Goal: Task Accomplishment & Management: Use online tool/utility

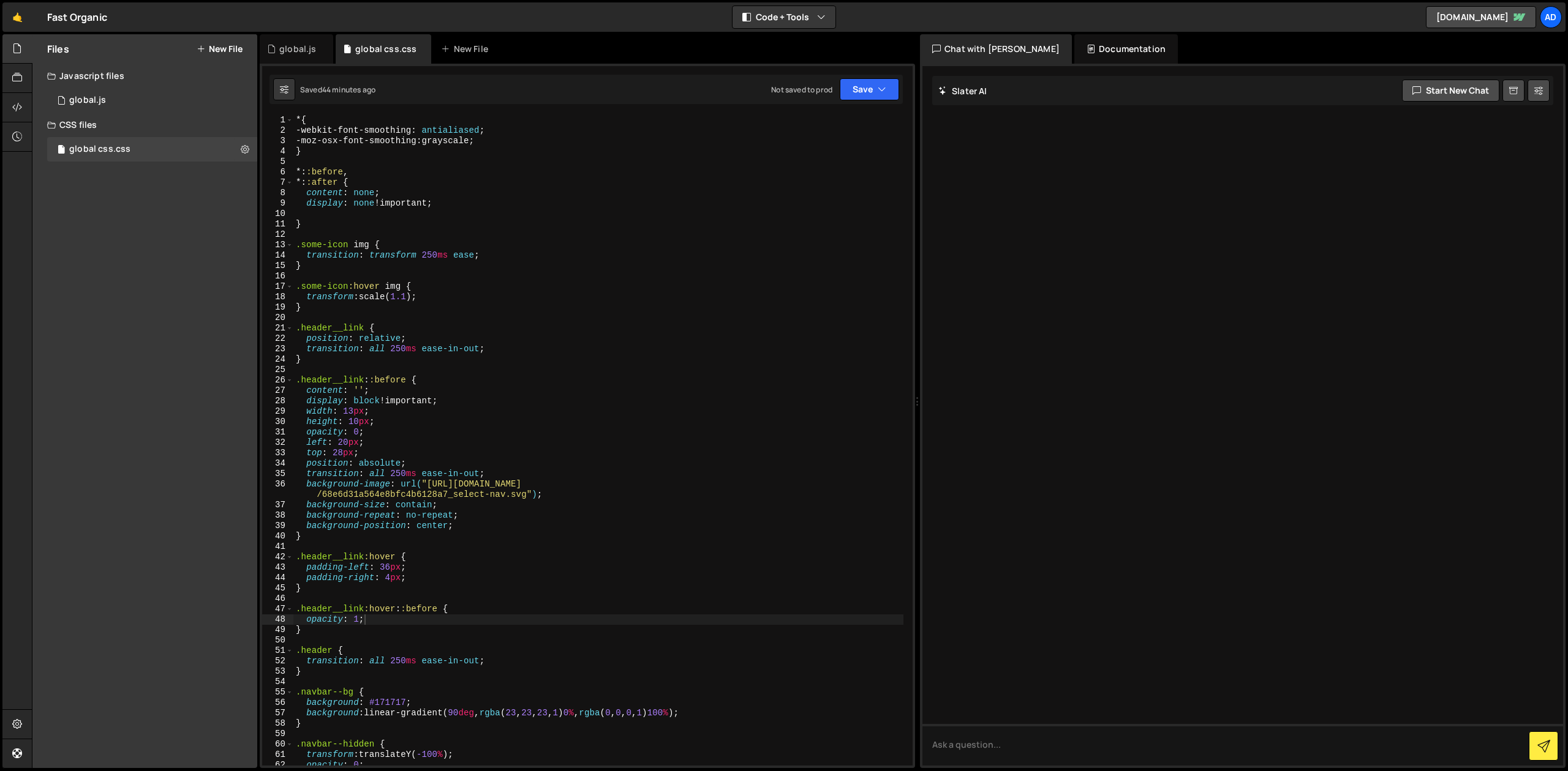
click at [296, 119] on div "* { -webkit-font-smoothing : antialiased ; -moz-osx-font-smoothing : grayscale …" at bounding box center [598, 450] width 609 height 671
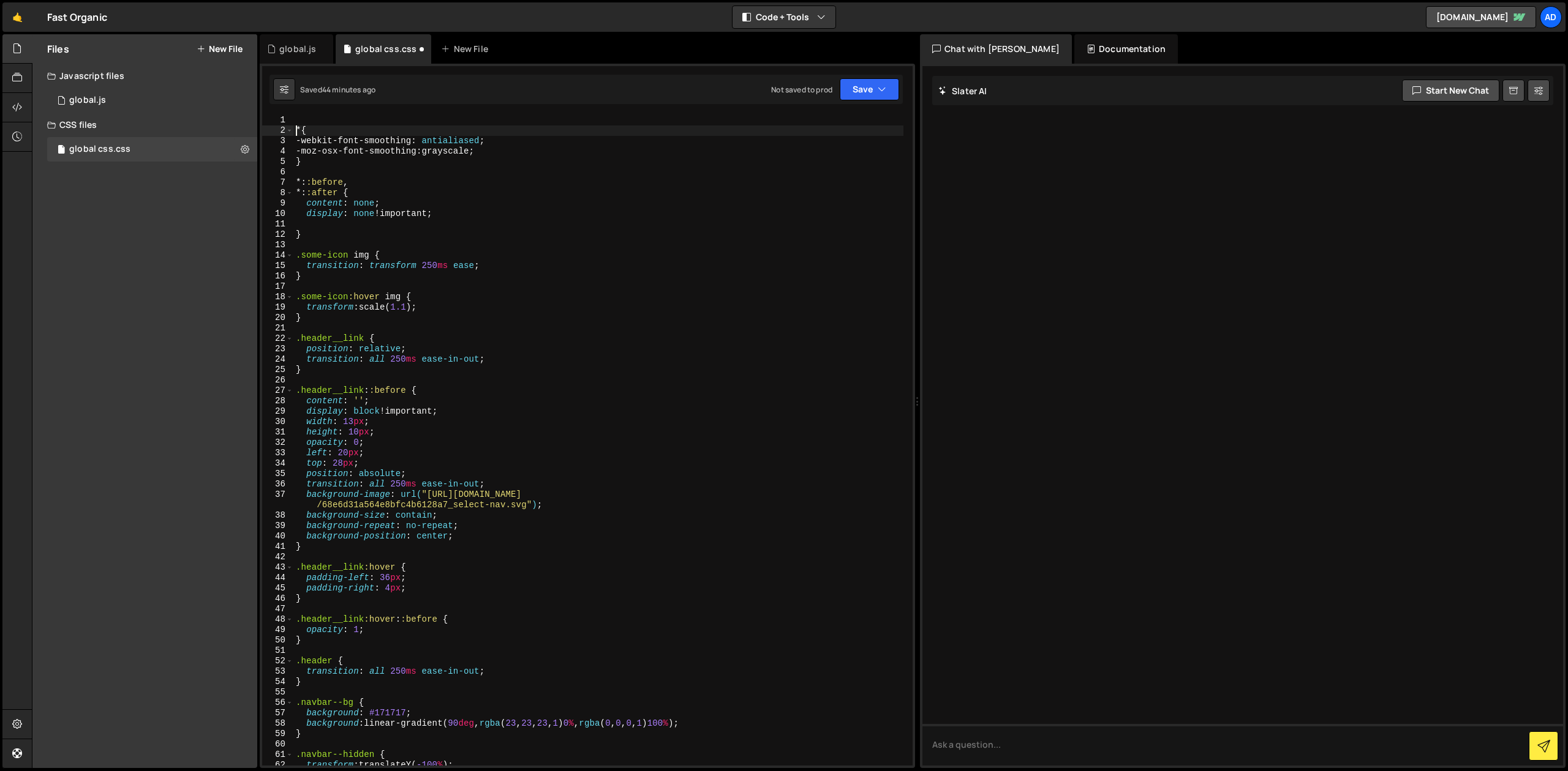
type textarea "* {"
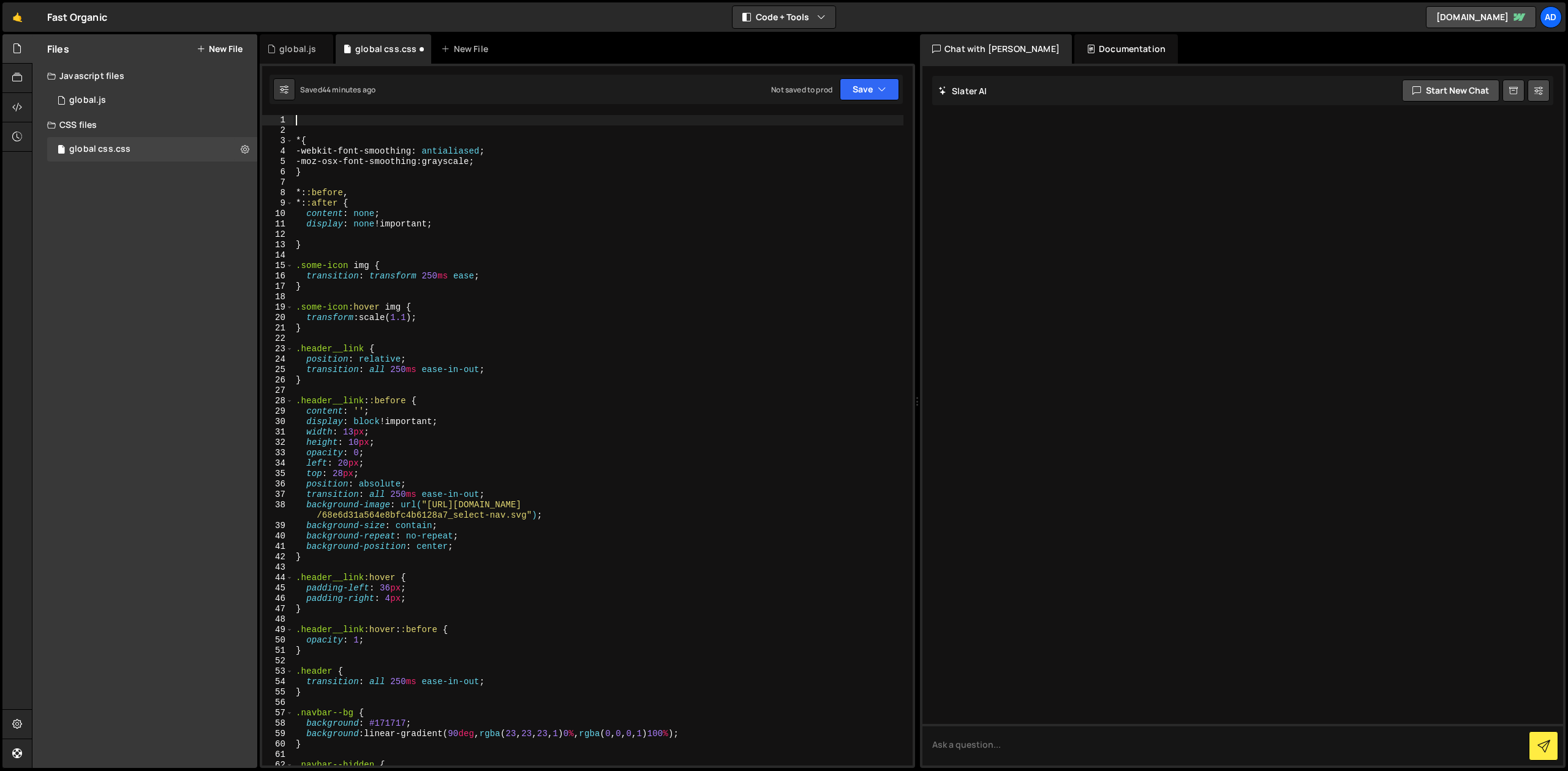
paste textarea "</style>"
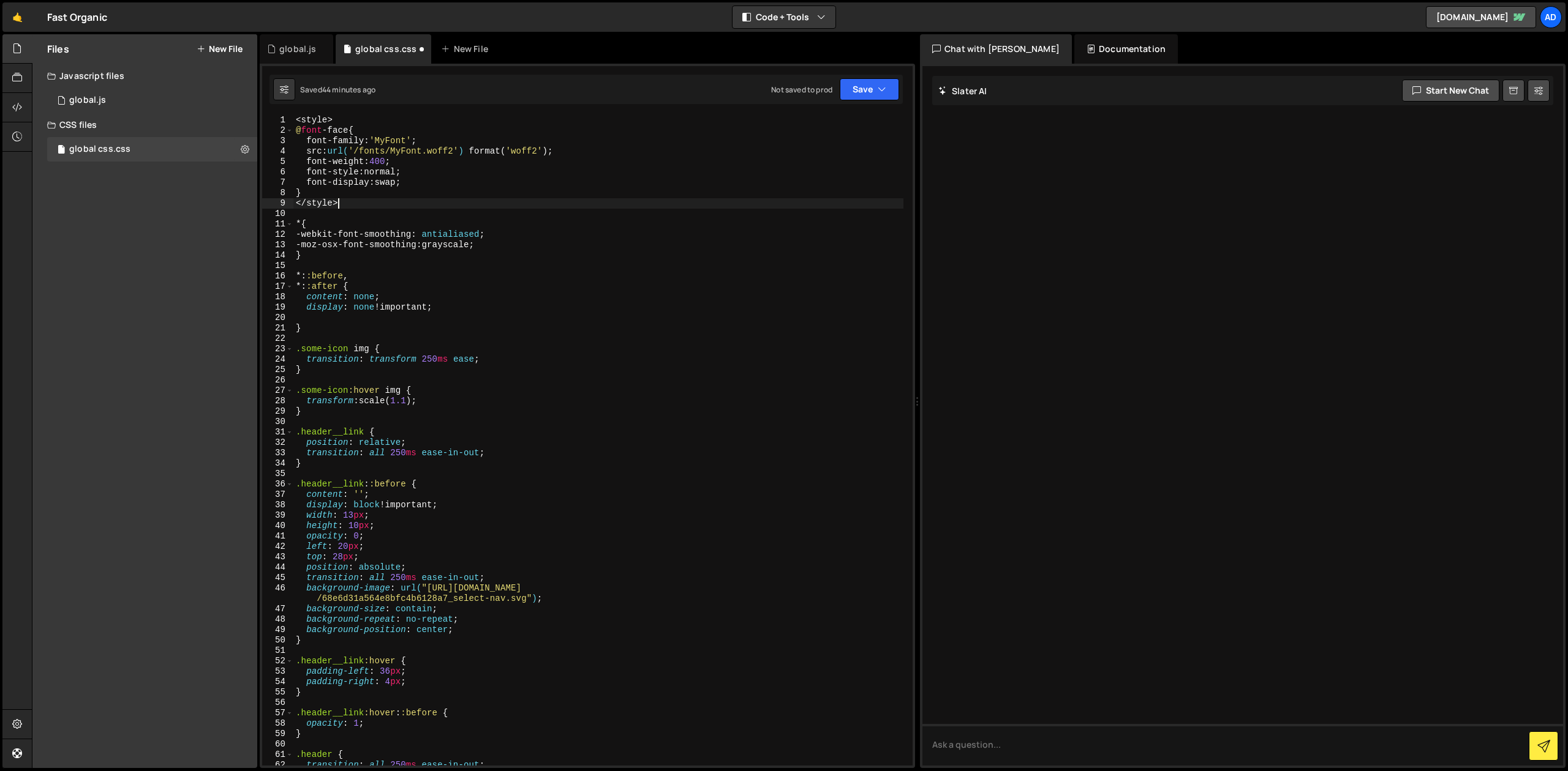
click at [402, 139] on div "< style > @ font -face { font-family : ' MyFont ' ; src : url( '/fonts/MyFont.w…" at bounding box center [598, 450] width 609 height 671
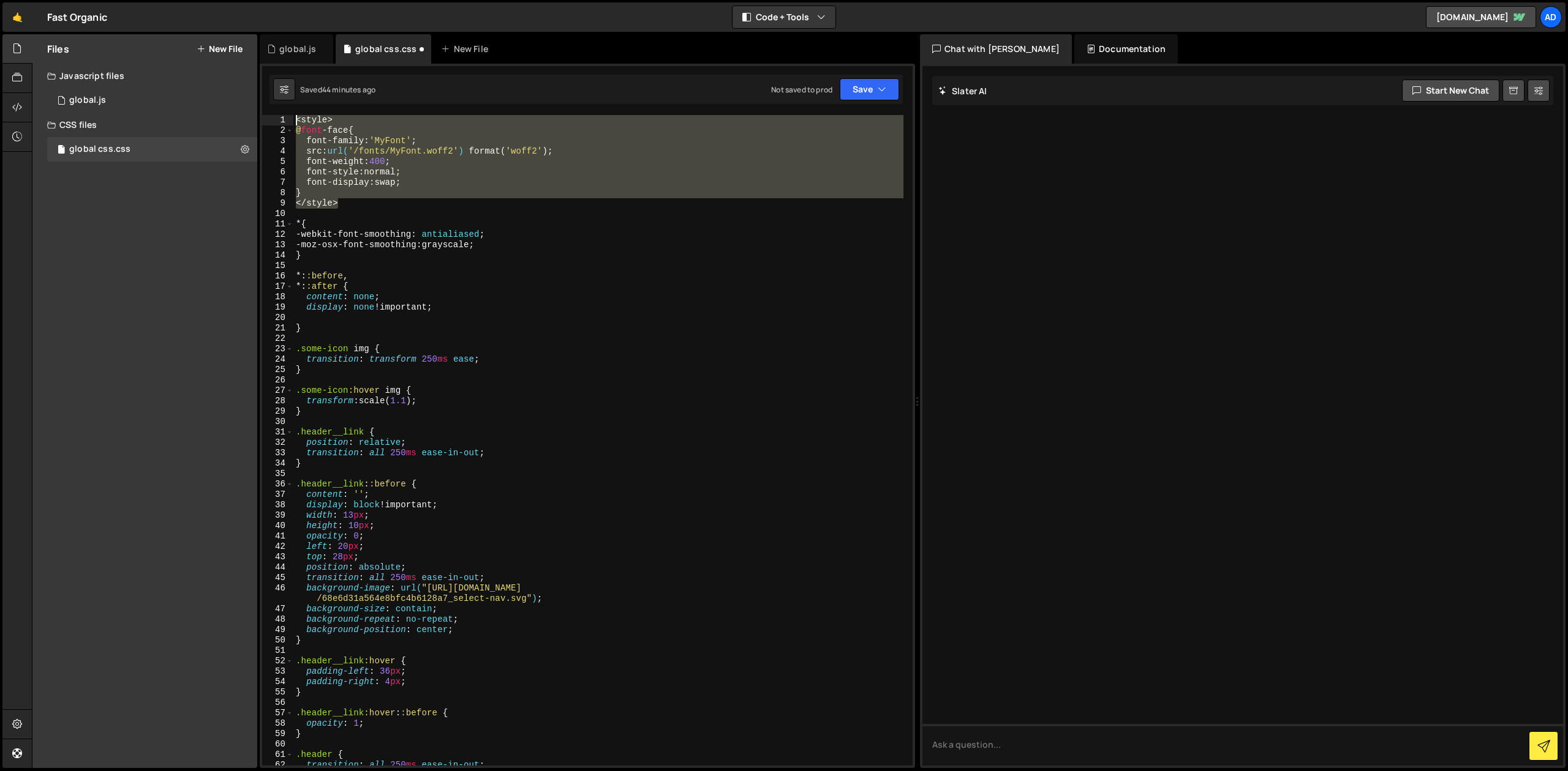
drag, startPoint x: 348, startPoint y: 204, endPoint x: 259, endPoint y: 100, distance: 136.9
click at [294, 115] on div "< style > @ font -face { font-family : ' MyFont ' ; src : url( '/fonts/MyFont.w…" at bounding box center [598, 440] width 609 height 651
paste textarea "@font-face{font-family:[GEOGRAPHIC_DATA];src:url([URL][DOMAIN_NAME]"woff2");fon…"
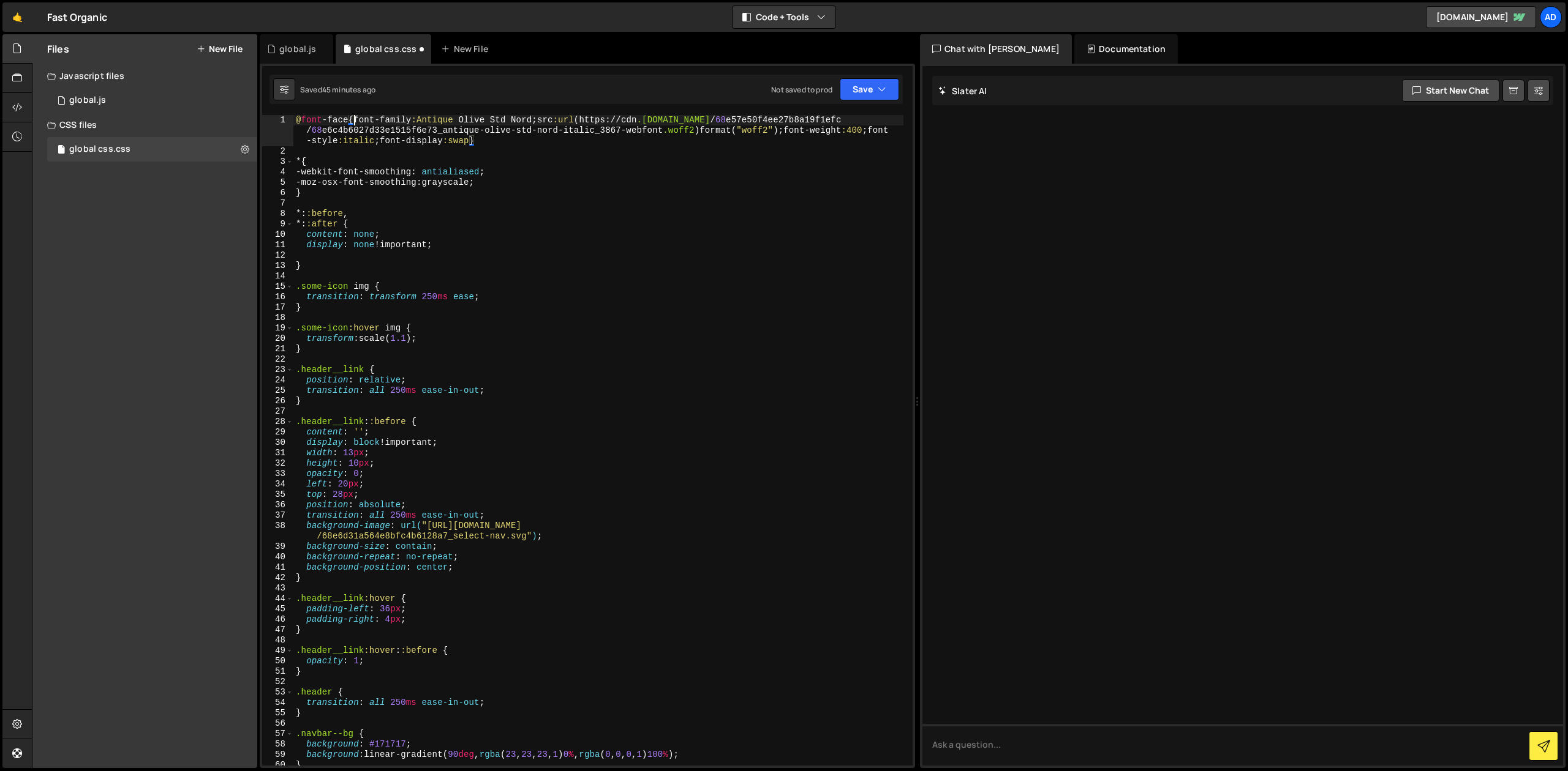
click at [354, 121] on div "@ font -face { font-family :[GEOGRAPHIC_DATA] ; src :url ( https :// cdn .[DOMA…" at bounding box center [598, 461] width 609 height 693
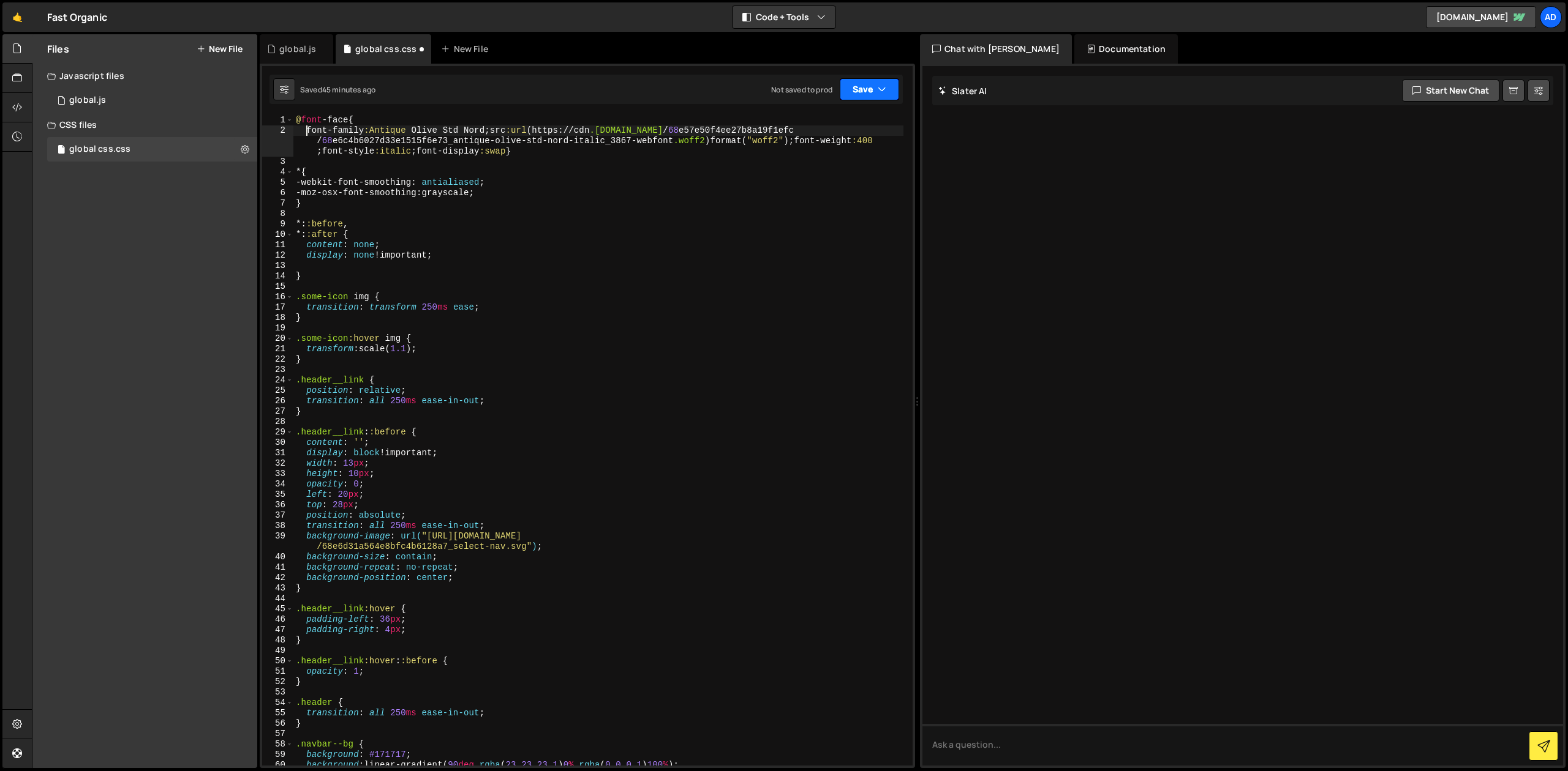
click at [863, 91] on button "Save" at bounding box center [869, 89] width 60 height 22
click at [856, 119] on div "Save to Staging S" at bounding box center [828, 119] width 128 height 12
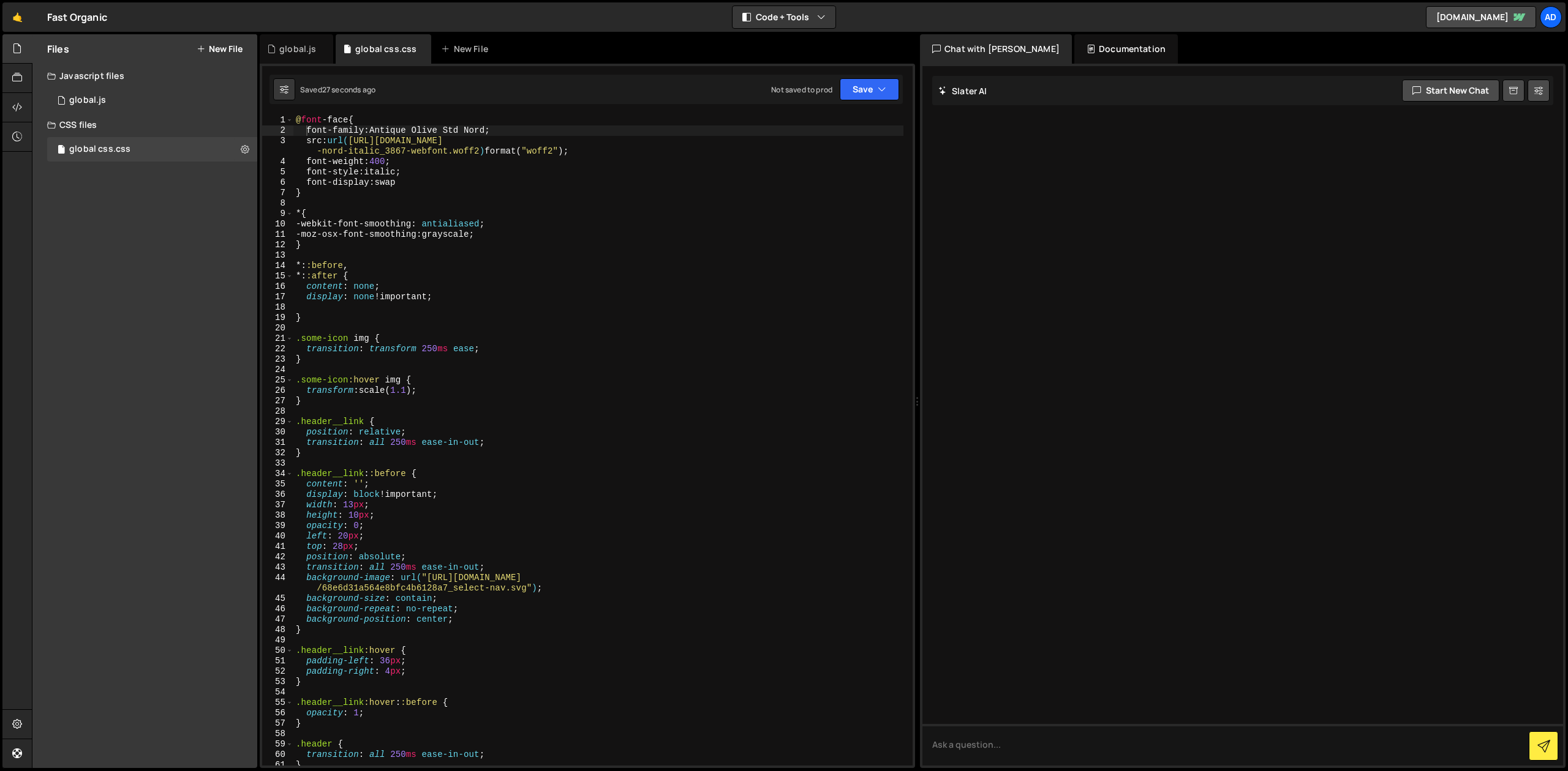
click at [393, 185] on div "@ font -face { font-family : Antique [GEOGRAPHIC_DATA] ; src : url( [URL][DOMAI…" at bounding box center [598, 450] width 609 height 671
click at [481, 158] on div "@ font -face { font-family : Antique [GEOGRAPHIC_DATA] ; src : url( [URL][DOMAI…" at bounding box center [598, 450] width 609 height 671
click at [735, 143] on div "@ font -face { font-family : Antique [GEOGRAPHIC_DATA] ; src : url( [URL][DOMAI…" at bounding box center [598, 450] width 609 height 671
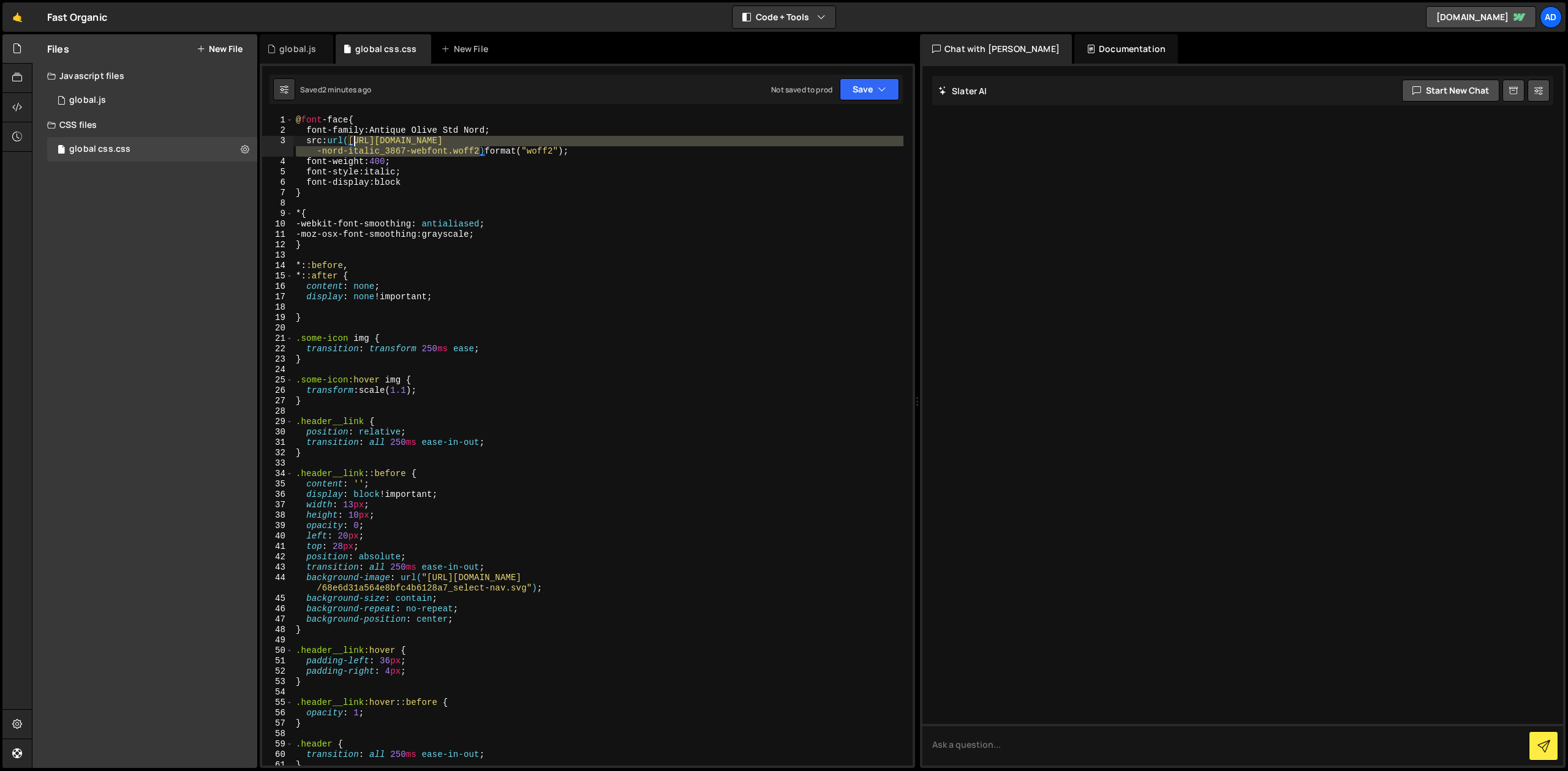
drag, startPoint x: 479, startPoint y: 151, endPoint x: 352, endPoint y: 143, distance: 127.3
click at [352, 143] on div "@ font -face { font-family : Antique [GEOGRAPHIC_DATA] ; src : url( [URL][DOMAI…" at bounding box center [598, 450] width 609 height 671
click at [519, 160] on div "@ font -face { font-family : Antique [GEOGRAPHIC_DATA] ; src : url( [URL][DOMAI…" at bounding box center [598, 450] width 609 height 671
click at [486, 150] on div "@ font -face { font-family : Antique [GEOGRAPHIC_DATA] ; src : url( [URL][DOMAI…" at bounding box center [598, 450] width 609 height 671
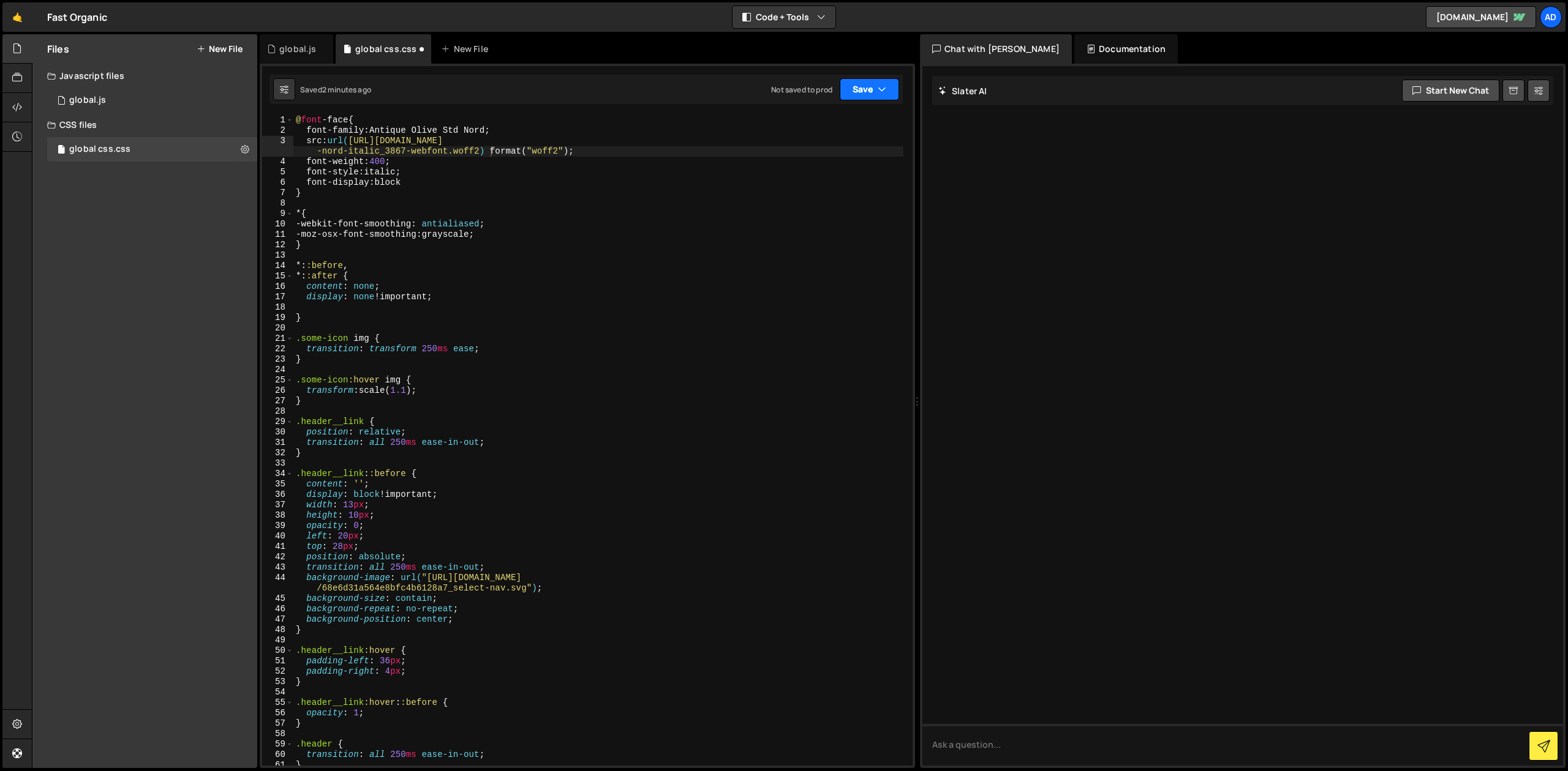
click at [854, 90] on button "Save" at bounding box center [869, 89] width 60 height 22
click at [854, 119] on div "Save to Staging S" at bounding box center [828, 119] width 128 height 12
click at [348, 121] on div "@ font -face { font-family : Antique [GEOGRAPHIC_DATA] ; src : url( [URL][DOMAI…" at bounding box center [598, 450] width 609 height 671
click at [386, 119] on div "@ font -face { font-family : Antique [GEOGRAPHIC_DATA] ; src : url( [URL][DOMAI…" at bounding box center [598, 450] width 609 height 671
click at [366, 178] on div "@ font -face { font-family : Antique [GEOGRAPHIC_DATA] ; src : url( [URL][DOMAI…" at bounding box center [598, 450] width 609 height 671
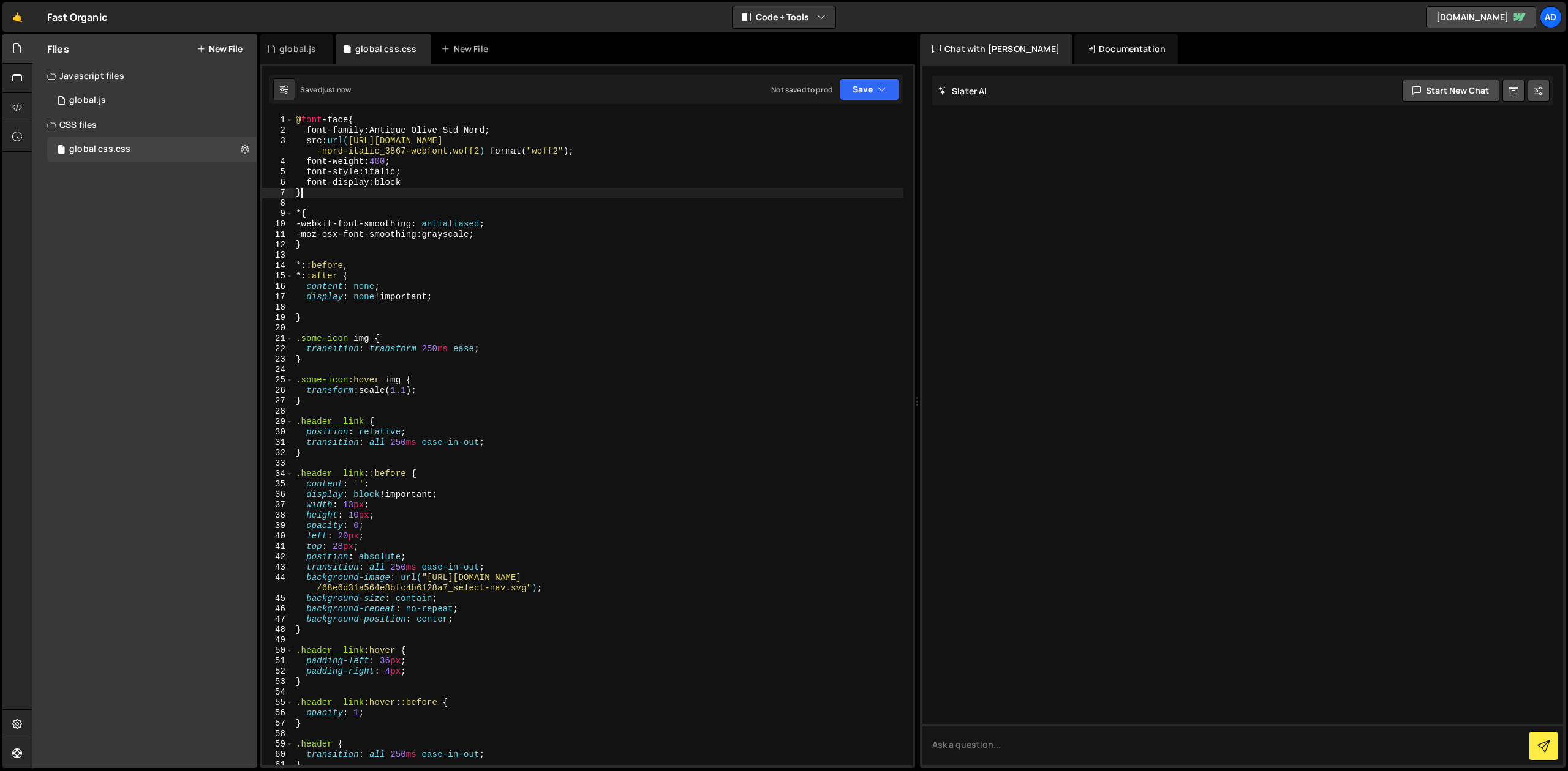
click at [394, 190] on div "@ font -face { font-family : Antique [GEOGRAPHIC_DATA] ; src : url( [URL][DOMAI…" at bounding box center [598, 450] width 609 height 671
click at [439, 177] on div "@ font -face { font-family : Antique [GEOGRAPHIC_DATA] ; src : url( [URL][DOMAI…" at bounding box center [598, 450] width 609 height 671
click at [458, 140] on div "@ font -face { font-family : Antique [GEOGRAPHIC_DATA] ; src : url( [URL][DOMAI…" at bounding box center [598, 450] width 609 height 671
click at [375, 131] on div "@ font -face { font-family : Antique [GEOGRAPHIC_DATA] ; src : url( [URL][DOMAI…" at bounding box center [598, 450] width 609 height 671
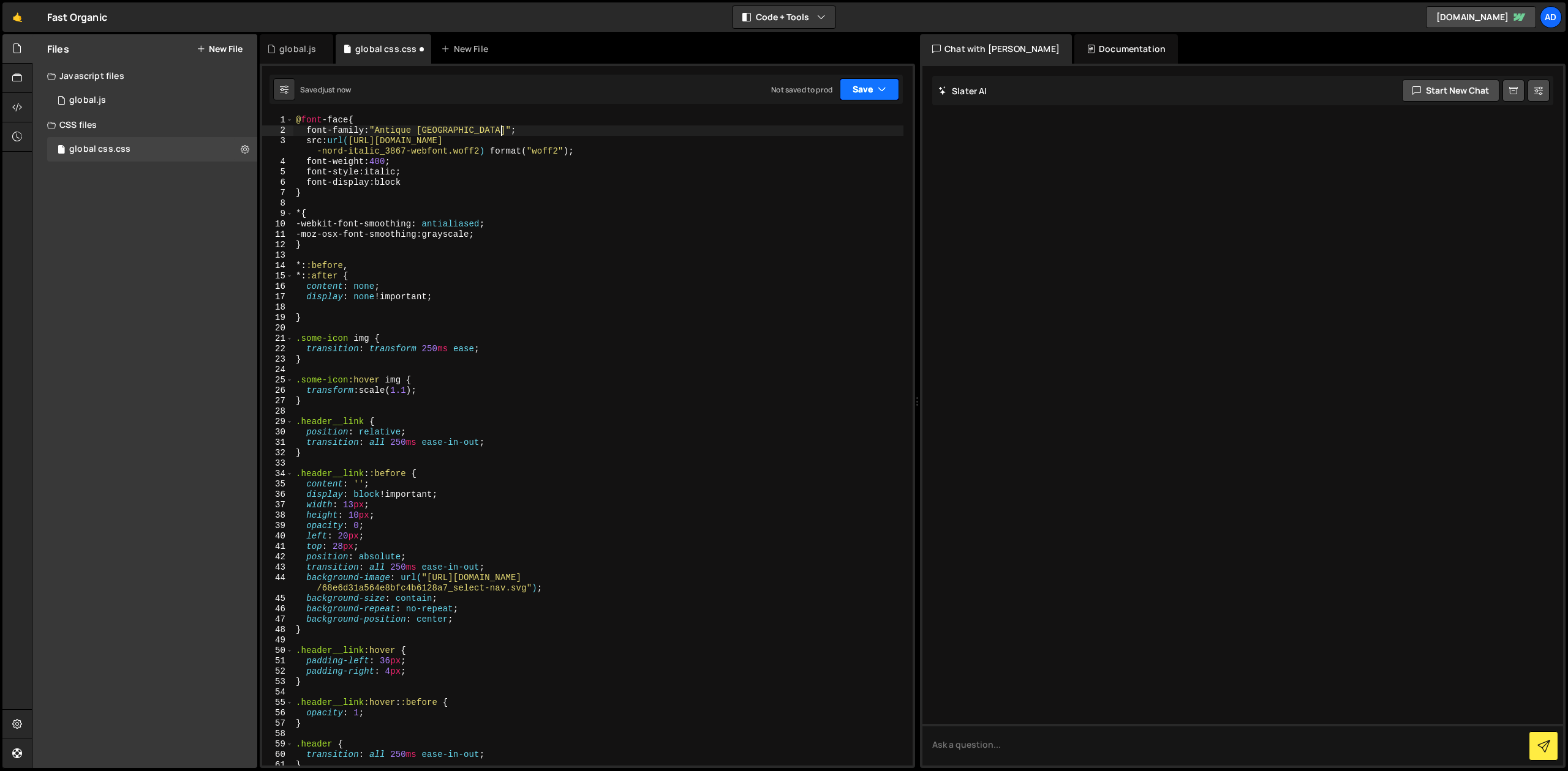
click at [865, 89] on button "Save" at bounding box center [869, 89] width 60 height 22
click at [856, 132] on div "Saved just now" at bounding box center [828, 132] width 128 height 14
click at [354, 140] on div "@ font -face { font-family : " [GEOGRAPHIC_DATA] " ; src : url( [URL][DOMAIN_NA…" at bounding box center [598, 450] width 609 height 671
click at [482, 151] on div "@ font -face { font-family : " Antique [GEOGRAPHIC_DATA] " ; src : url( "[URL][…" at bounding box center [598, 450] width 609 height 671
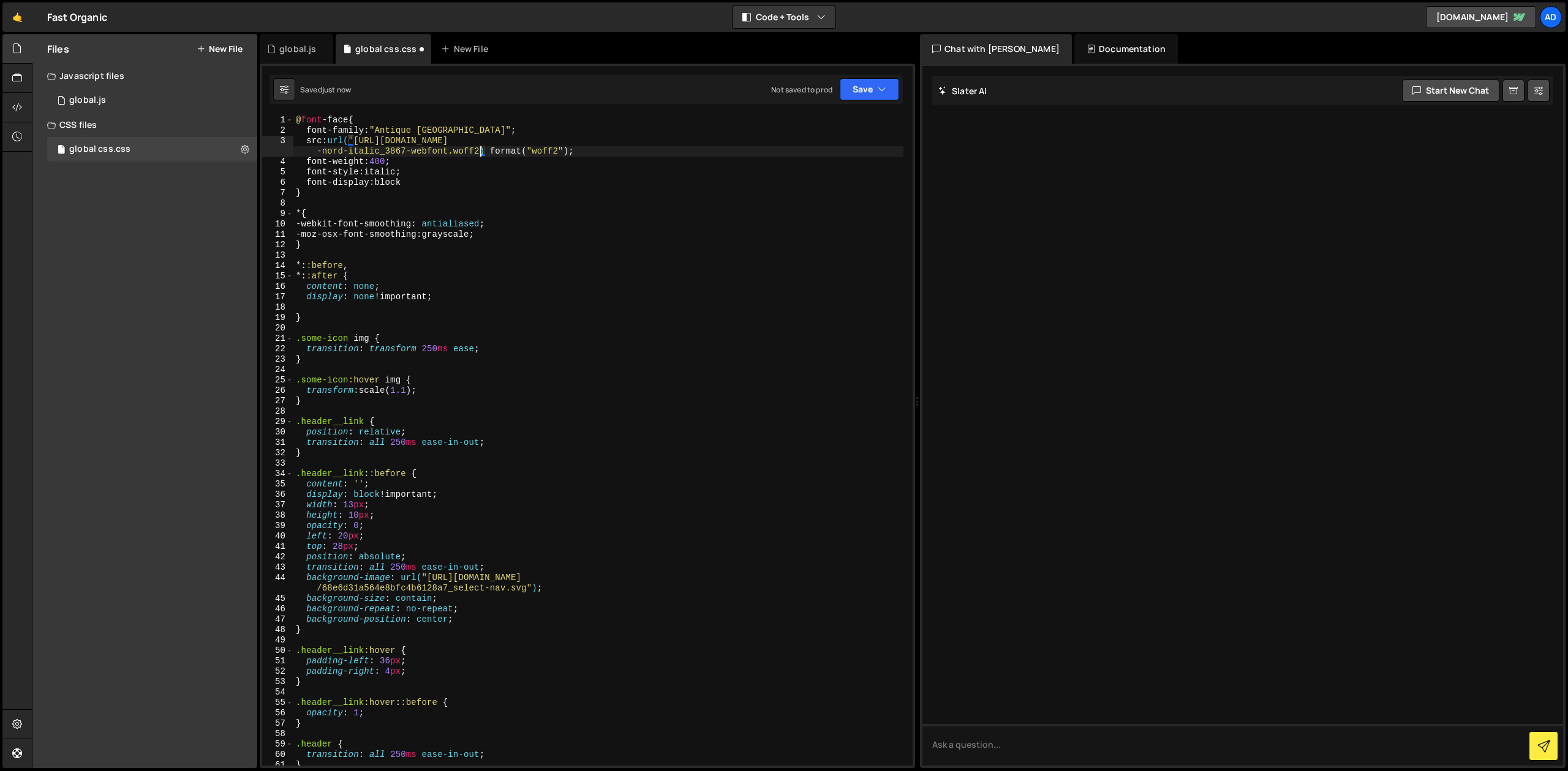
scroll to position [0, 54]
click at [867, 89] on button "Save" at bounding box center [869, 89] width 60 height 22
click at [838, 127] on div "Saved just now" at bounding box center [828, 132] width 128 height 14
drag, startPoint x: 370, startPoint y: 110, endPoint x: 375, endPoint y: 115, distance: 7.1
click at [371, 110] on div "src: url("[URL][DOMAIN_NAME]") format("woff2"); 1 2 3 4 5 6 7 8 9 10 11 12 13 1…" at bounding box center [587, 416] width 655 height 705
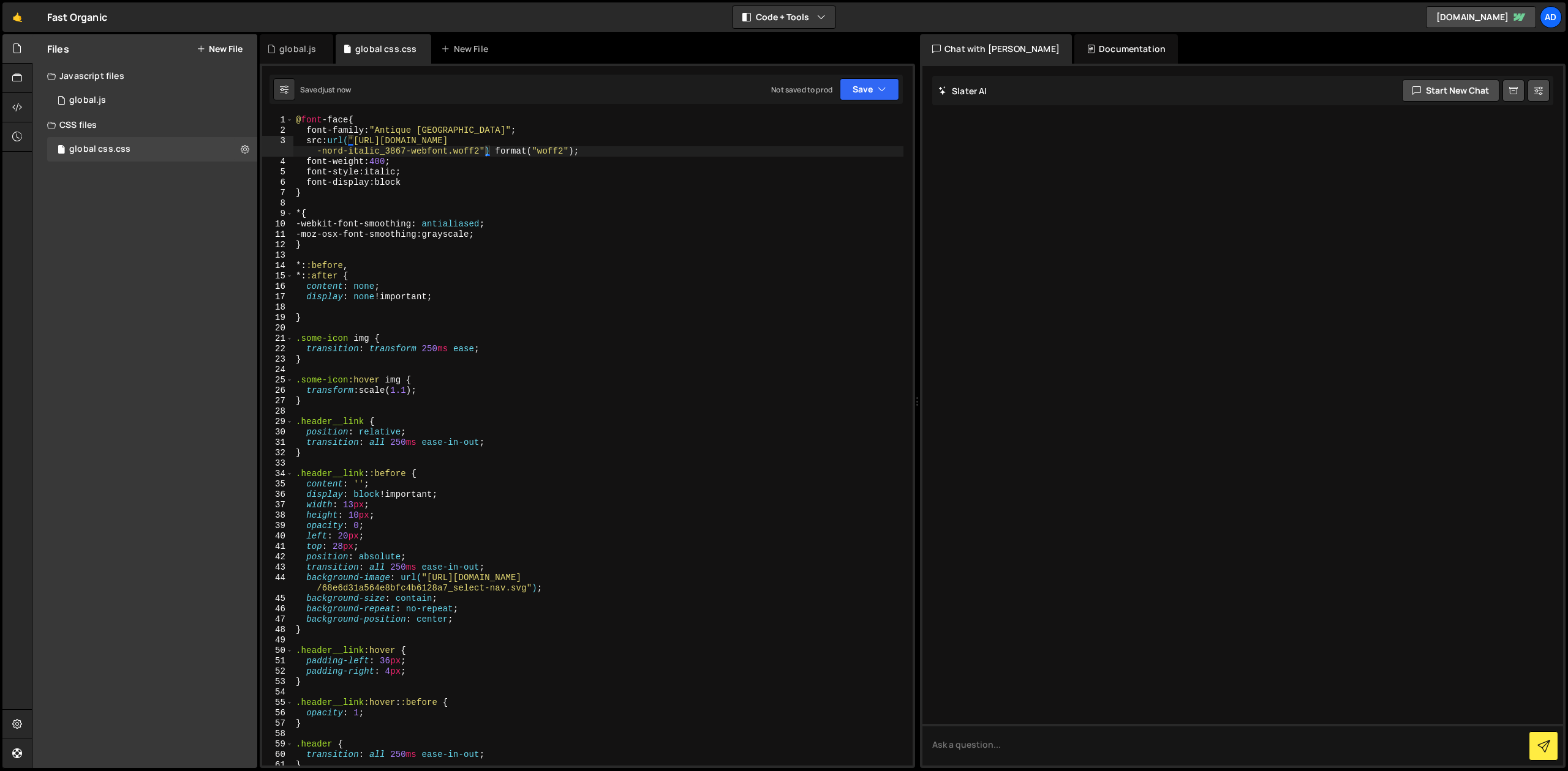
click at [378, 118] on div "@ font -face { font-family : " Antique [GEOGRAPHIC_DATA] " ; src : url( "[URL][…" at bounding box center [598, 450] width 609 height 671
click at [366, 141] on div "@ font -face { font-family : " Antique [GEOGRAPHIC_DATA] " ; src : url( "[URL][…" at bounding box center [598, 450] width 609 height 671
click at [344, 132] on div "@ font -face { font-family : " Antique [GEOGRAPHIC_DATA] " ; src : url( "[URL][…" at bounding box center [598, 450] width 609 height 671
click at [367, 123] on div "@ font -face { font-family : " Antique [GEOGRAPHIC_DATA] " ; src : url( "[URL][…" at bounding box center [598, 450] width 609 height 671
click at [448, 186] on div "@ font -face { font-family : " Antique [GEOGRAPHIC_DATA] " ; src : url( "[URL][…" at bounding box center [598, 450] width 609 height 671
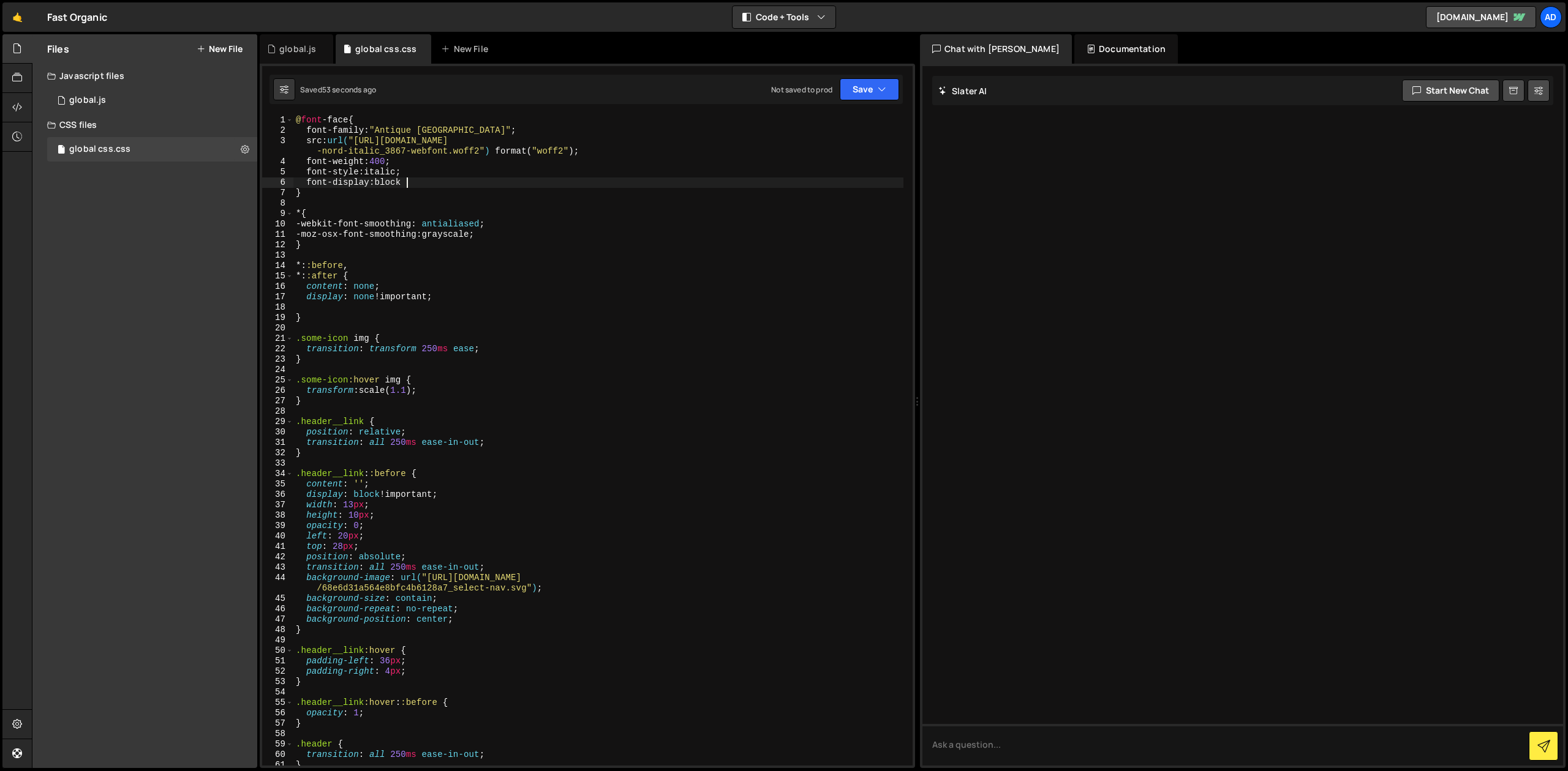
scroll to position [0, 8]
click at [849, 93] on button "Save" at bounding box center [869, 89] width 60 height 22
click at [838, 122] on div "Save to Staging S" at bounding box center [828, 119] width 128 height 12
click at [421, 154] on div "@ font -face { font-family : " Antique [GEOGRAPHIC_DATA] " ; src : url( "[URL][…" at bounding box center [598, 450] width 609 height 671
drag, startPoint x: 492, startPoint y: 130, endPoint x: 381, endPoint y: 129, distance: 111.0
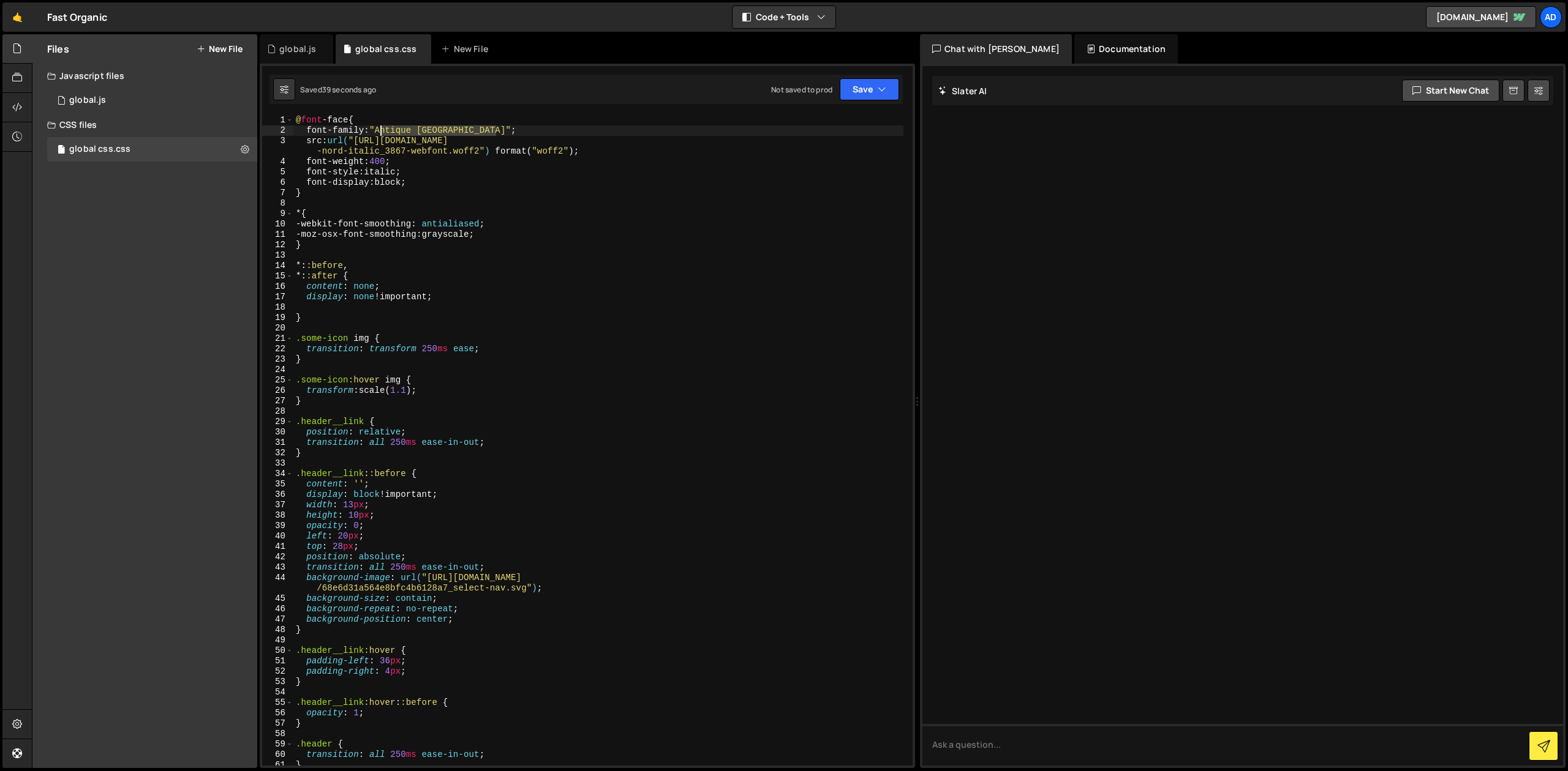
click at [381, 129] on div "@ font -face { font-family : " Antique [GEOGRAPHIC_DATA] " ; src : url( "[URL][…" at bounding box center [598, 450] width 609 height 671
paste textarea "3867 Webfont"
click at [848, 89] on button "Save" at bounding box center [869, 89] width 60 height 22
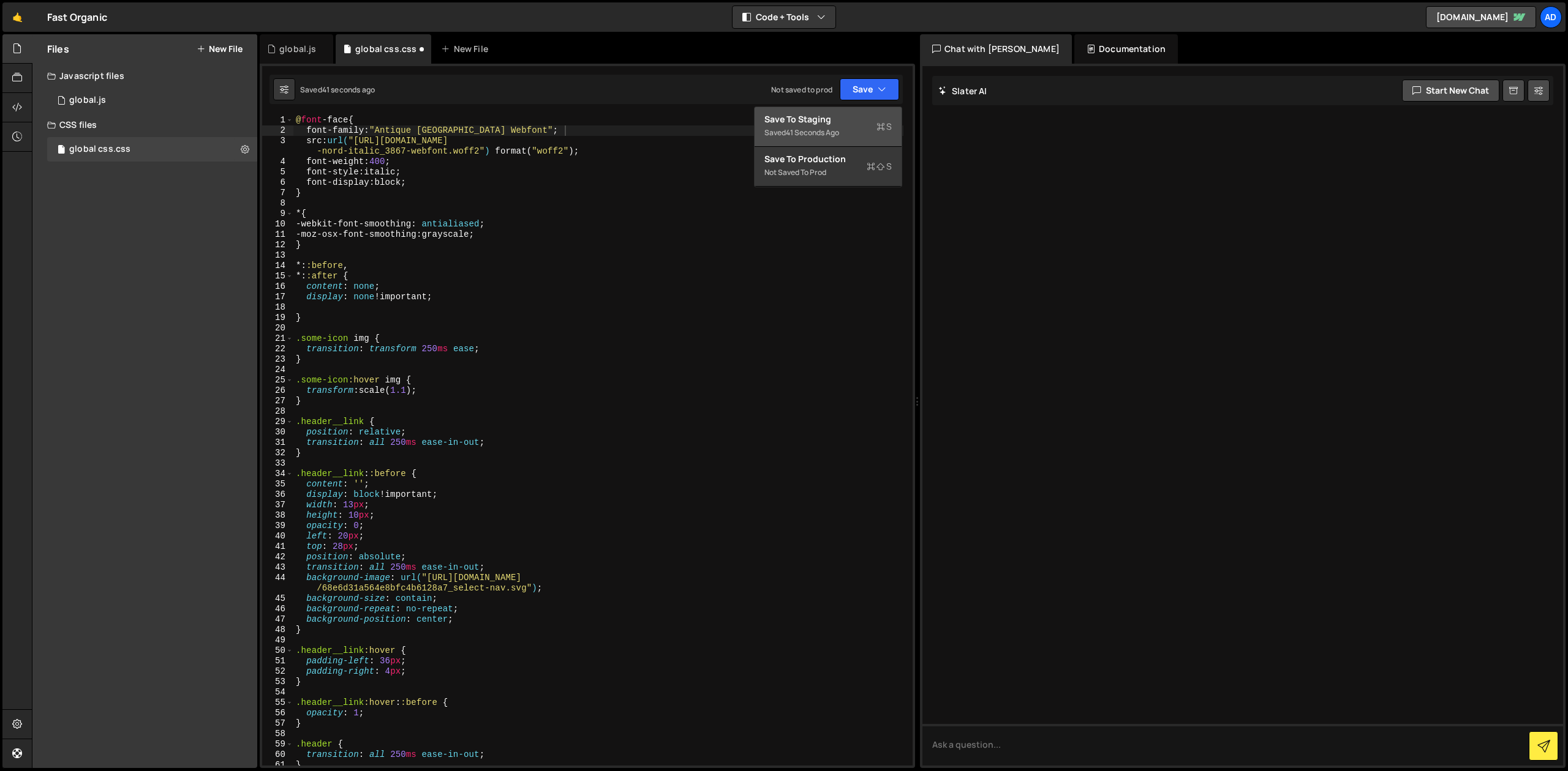
click at [838, 121] on div "Save to Staging S" at bounding box center [828, 119] width 128 height 12
click at [375, 152] on div "@ font -face { font-family : " [GEOGRAPHIC_DATA] Webfont " ; src : url( "[URL][…" at bounding box center [598, 450] width 609 height 671
drag, startPoint x: 496, startPoint y: 129, endPoint x: 564, endPoint y: 129, distance: 68.0
click at [564, 129] on div "@ font -face { font-family : " [GEOGRAPHIC_DATA] Webfont " ; src : url( "[URL][…" at bounding box center [598, 450] width 609 height 671
click at [586, 182] on div "@ font -face { font-family : " [GEOGRAPHIC_DATA] Webfont " ; src : url( "[URL][…" at bounding box center [598, 450] width 609 height 671
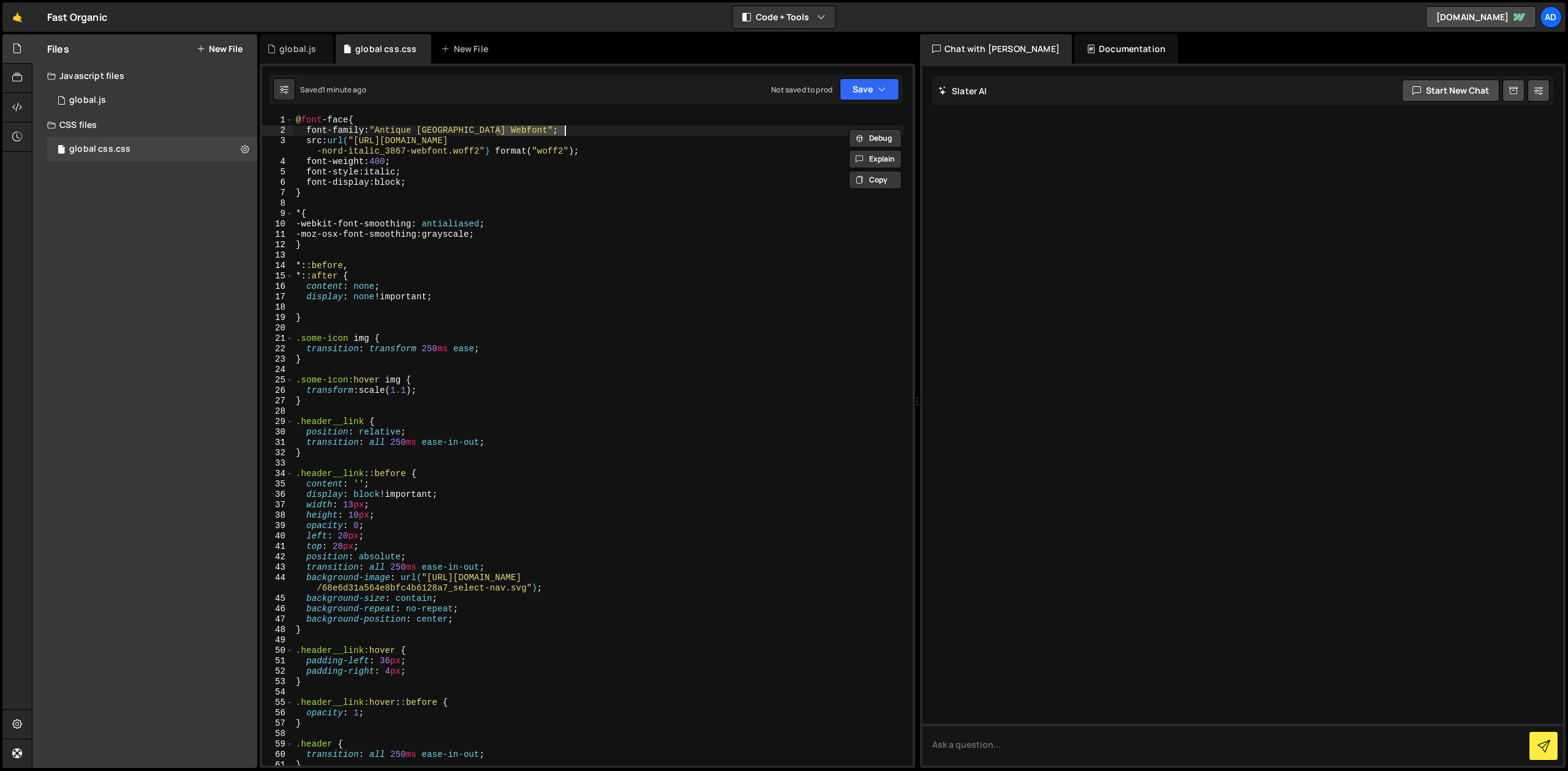
type textarea "font-display: block;"
click at [620, 114] on div "font-display: block; 1 2 3 4 5 6 7 8 9 10 11 12 13 14 15 16 17 18 19 20 21 22 2…" at bounding box center [587, 416] width 655 height 705
click at [865, 90] on button "Save" at bounding box center [869, 89] width 60 height 22
click at [859, 113] on div "Save to Staging S" at bounding box center [828, 119] width 128 height 12
